Goal: Find specific page/section: Find specific page/section

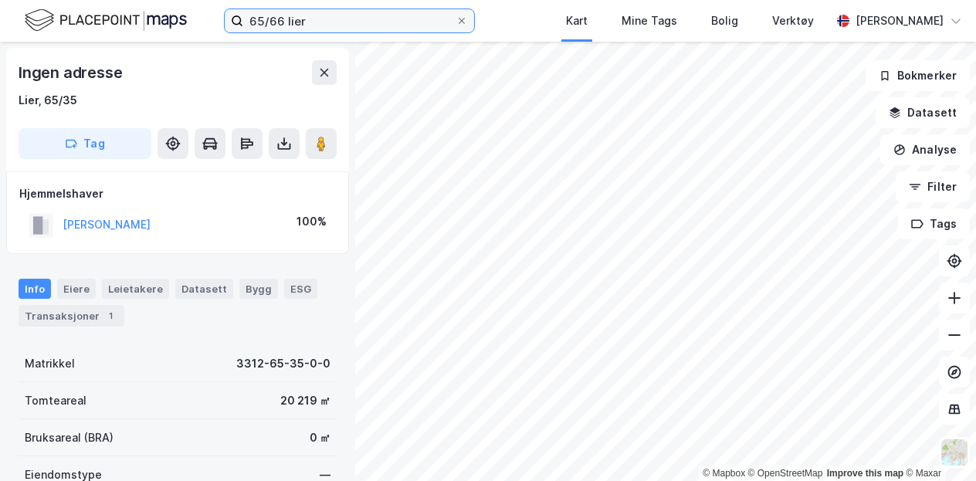
click at [301, 23] on input "65/66 lier" at bounding box center [349, 20] width 212 height 23
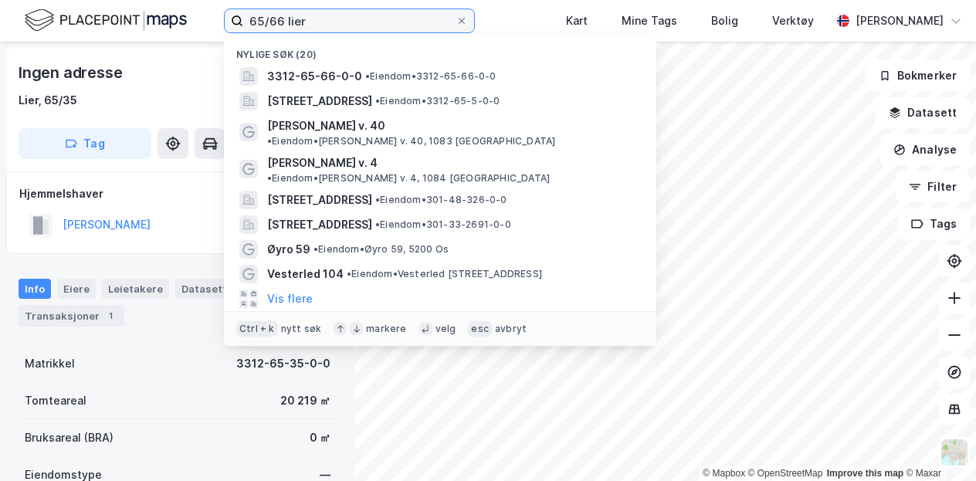
click at [301, 23] on input "65/66 lier" at bounding box center [349, 20] width 212 height 23
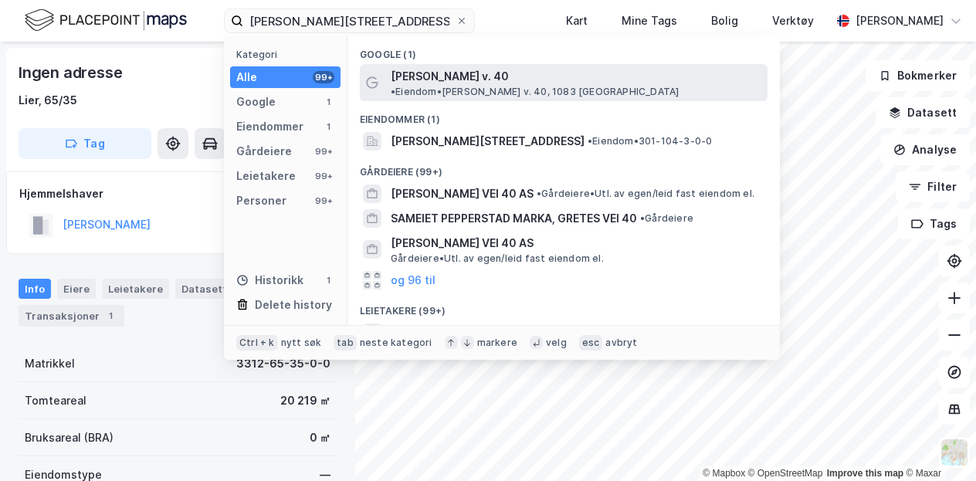
click at [451, 86] on div "[PERSON_NAME] v. 40 • Eiendom • [PERSON_NAME] v. 40, 1083 [GEOGRAPHIC_DATA]" at bounding box center [564, 82] width 408 height 37
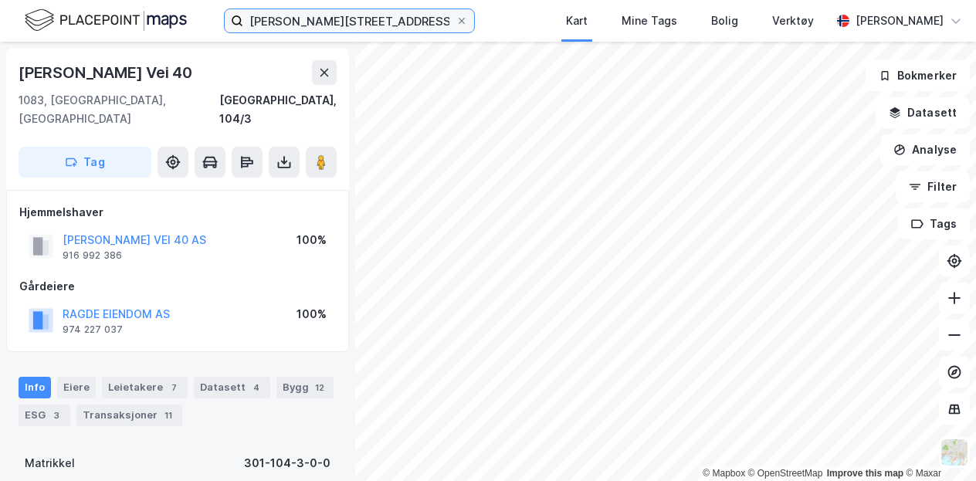
click at [382, 22] on input "[PERSON_NAME][STREET_ADDRESS]" at bounding box center [349, 20] width 212 height 23
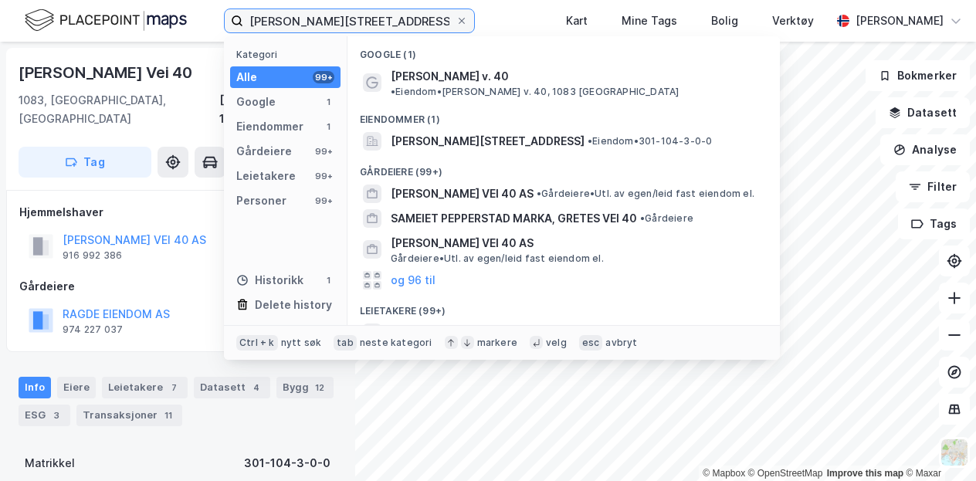
click at [382, 22] on input "[PERSON_NAME][STREET_ADDRESS]" at bounding box center [349, 20] width 212 height 23
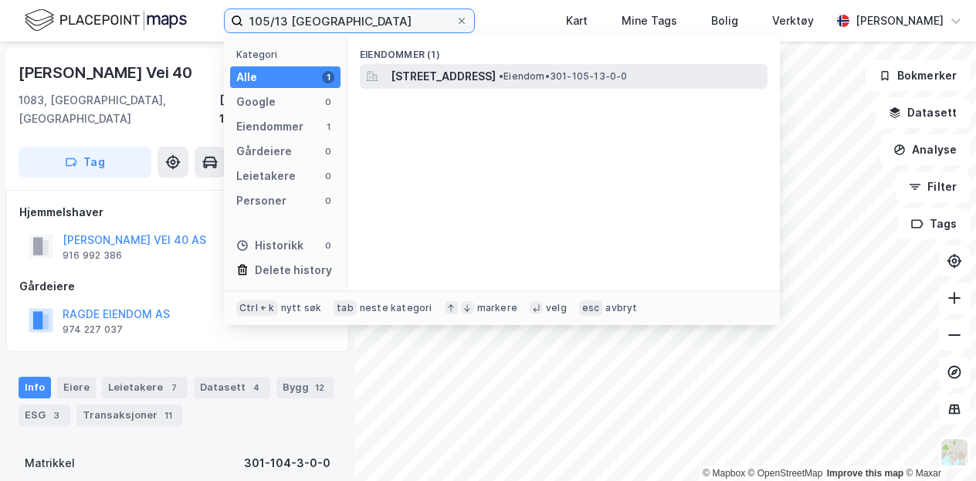
type input "105/13 [GEOGRAPHIC_DATA]"
click at [496, 76] on span "[STREET_ADDRESS]" at bounding box center [443, 76] width 105 height 19
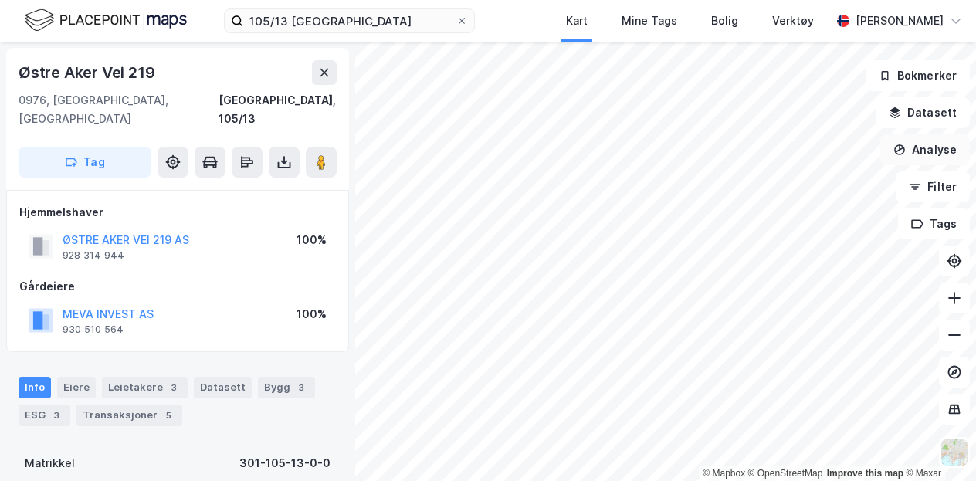
click at [908, 165] on div "© Mapbox © OpenStreetMap Improve this map © Maxar Østre Aker Vei [GEOGRAPHIC_DA…" at bounding box center [488, 262] width 976 height 440
